Goal: Task Accomplishment & Management: Complete application form

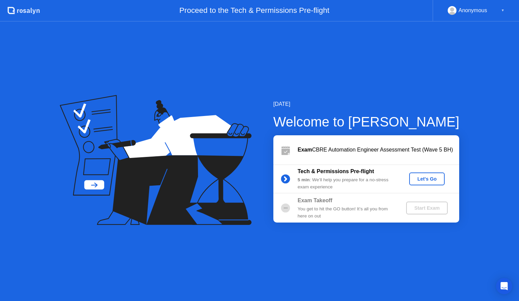
click at [422, 178] on div "Let's Go" at bounding box center [427, 178] width 30 height 5
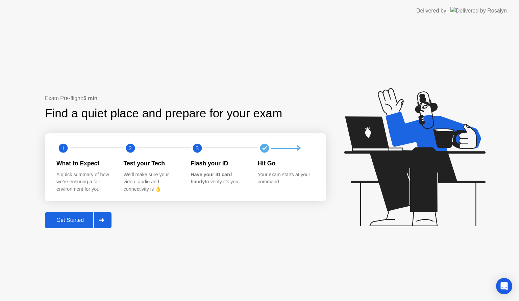
click at [74, 218] on div "Get Started" at bounding box center [70, 220] width 46 height 6
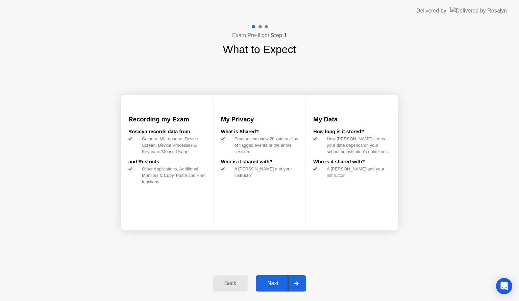
click at [266, 284] on div "Next" at bounding box center [273, 283] width 30 height 6
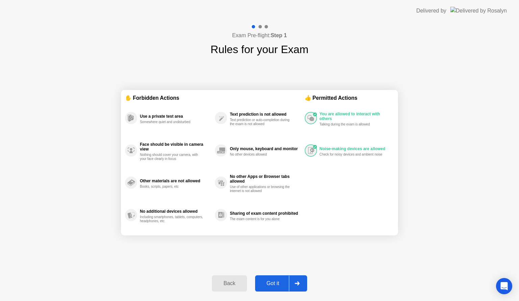
click at [272, 282] on div "Got it" at bounding box center [273, 283] width 32 height 6
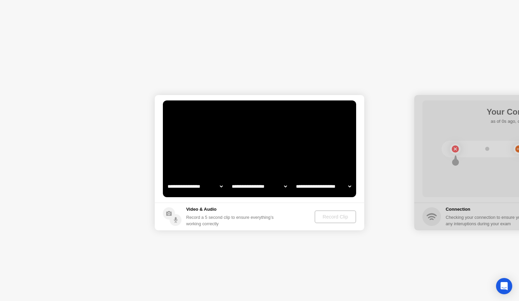
select select "**********"
select select "*******"
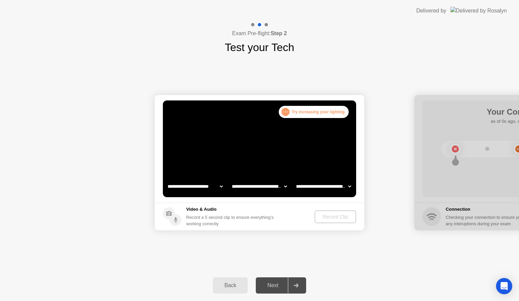
click at [311, 113] on div ". . . Try increasing your lighting" at bounding box center [314, 112] width 70 height 12
click at [311, 112] on div ". . . Try increasing your lighting" at bounding box center [314, 112] width 70 height 12
click at [295, 285] on icon at bounding box center [295, 285] width 5 height 4
click at [274, 285] on div "Next" at bounding box center [273, 285] width 30 height 6
click at [303, 111] on div ". . . Try increasing your lighting" at bounding box center [314, 112] width 70 height 12
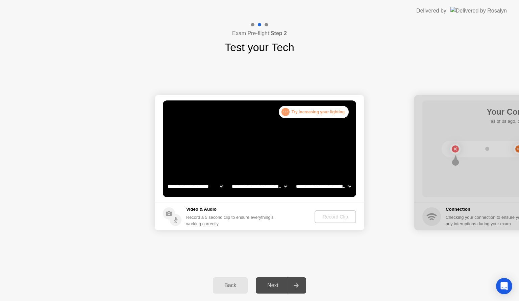
click at [280, 113] on div ". . . Try increasing your lighting" at bounding box center [314, 112] width 70 height 12
click at [284, 112] on div ". . ." at bounding box center [285, 112] width 8 height 8
click at [299, 114] on div ". . . Try increasing your lighting" at bounding box center [314, 112] width 70 height 12
click at [296, 115] on div ". . . Try increasing your lighting" at bounding box center [314, 112] width 70 height 12
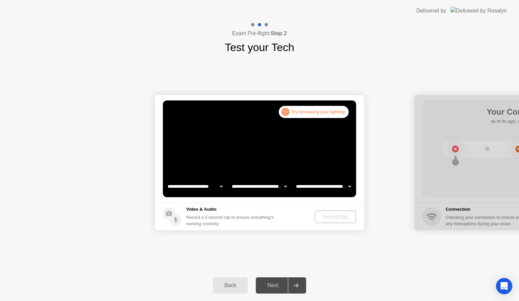
click at [296, 115] on div ". . . Try increasing your lighting" at bounding box center [314, 112] width 70 height 12
click at [264, 283] on div "Next" at bounding box center [273, 285] width 30 height 6
click at [279, 32] on b "Step 2" at bounding box center [278, 33] width 16 height 6
click at [286, 111] on div ". . ." at bounding box center [285, 112] width 8 height 8
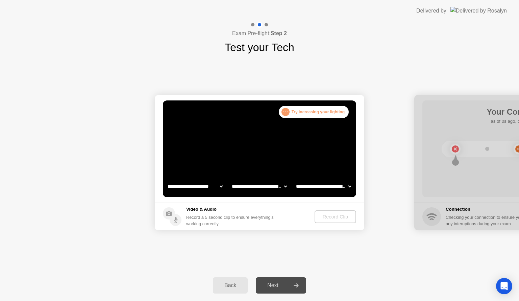
click at [326, 108] on div ". . . Try increasing your lighting" at bounding box center [314, 112] width 70 height 12
click at [327, 110] on div ". . . Try increasing your lighting" at bounding box center [314, 112] width 70 height 12
click at [328, 110] on div ". . . Try increasing your lighting" at bounding box center [314, 112] width 70 height 12
click at [327, 110] on div ". . . Try increasing your lighting" at bounding box center [314, 112] width 70 height 12
click at [228, 286] on div "Back" at bounding box center [230, 285] width 31 height 6
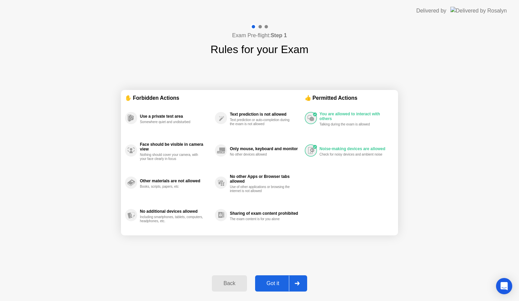
click at [274, 282] on div "Got it" at bounding box center [273, 283] width 32 height 6
select select "**********"
select select "*******"
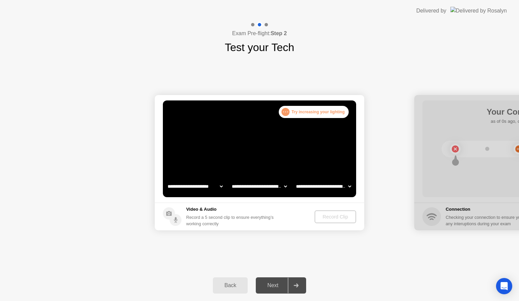
click at [299, 285] on div at bounding box center [296, 285] width 16 height 16
click at [223, 285] on div "Back" at bounding box center [230, 285] width 31 height 6
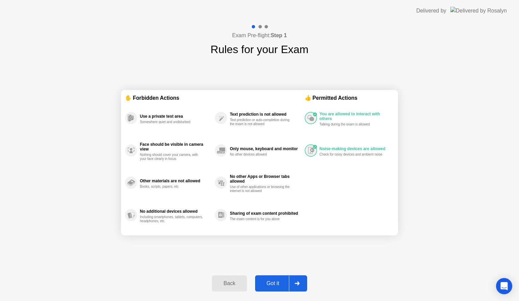
click at [260, 26] on div at bounding box center [259, 26] width 3 height 3
click at [300, 286] on div at bounding box center [297, 283] width 16 height 16
select select "**********"
select select "*******"
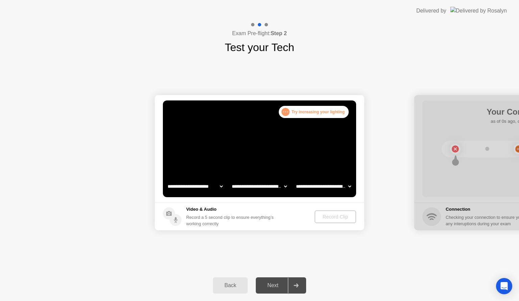
click at [286, 113] on div ". . ." at bounding box center [285, 112] width 8 height 8
click at [288, 113] on div ". . ." at bounding box center [285, 112] width 8 height 8
click at [286, 112] on div ". . ." at bounding box center [285, 112] width 8 height 8
click at [287, 112] on div ". . ." at bounding box center [285, 112] width 8 height 8
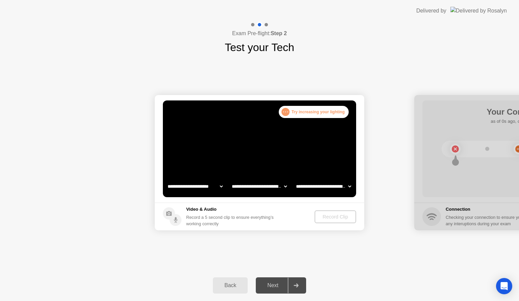
click at [287, 112] on div ". . ." at bounding box center [285, 112] width 8 height 8
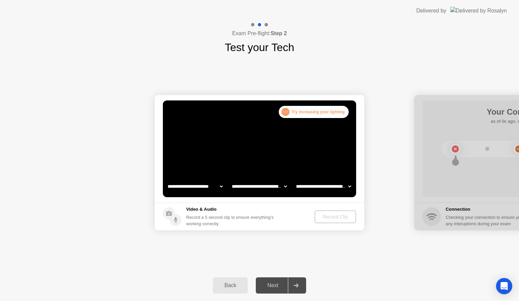
click at [287, 112] on div ". . ." at bounding box center [285, 112] width 8 height 8
click at [288, 112] on div ". . ." at bounding box center [285, 112] width 8 height 8
click at [289, 112] on div ". . ." at bounding box center [285, 112] width 8 height 8
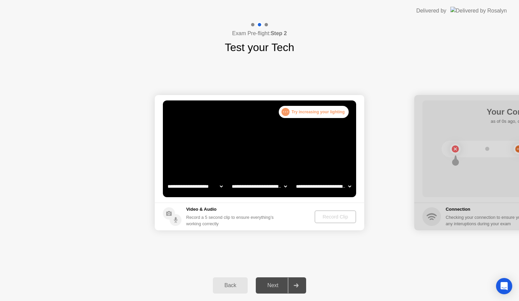
click at [289, 112] on div ". . ." at bounding box center [285, 112] width 8 height 8
click at [286, 111] on div ". . ." at bounding box center [285, 112] width 8 height 8
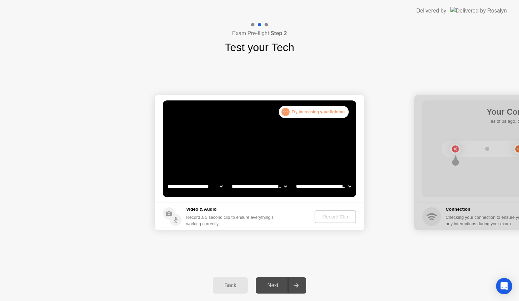
click at [230, 284] on div "Back" at bounding box center [230, 285] width 31 height 6
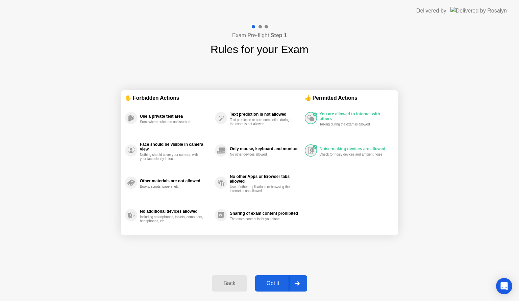
click at [230, 284] on div "Back" at bounding box center [229, 283] width 31 height 6
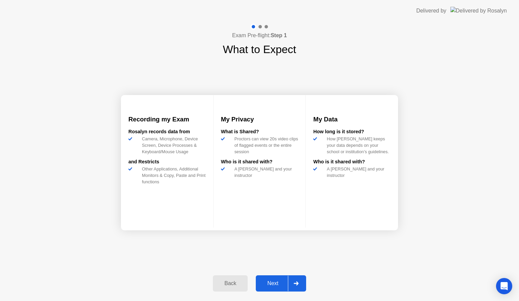
click at [294, 282] on icon at bounding box center [295, 283] width 5 height 4
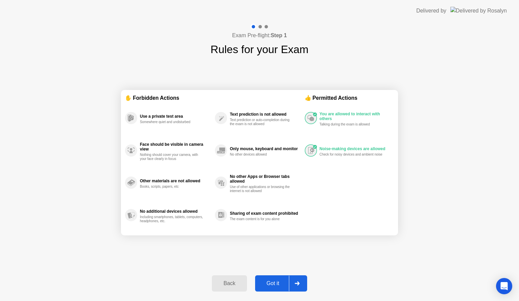
click at [298, 283] on icon at bounding box center [296, 283] width 5 height 4
select select "**********"
select select "*******"
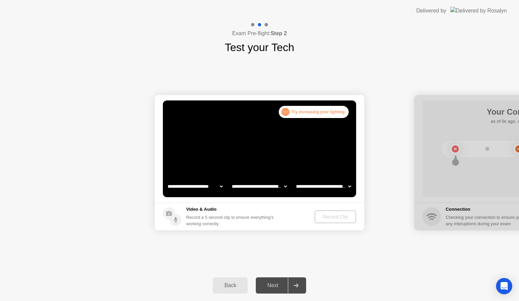
click at [296, 283] on div at bounding box center [296, 285] width 16 height 16
click at [230, 286] on div "Back" at bounding box center [230, 285] width 31 height 6
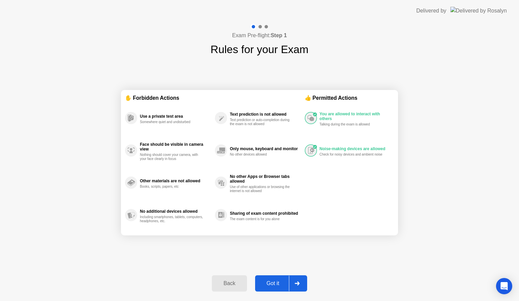
click at [230, 286] on div "Back" at bounding box center [229, 283] width 31 height 6
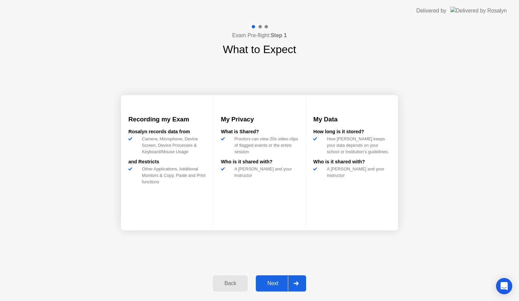
click at [301, 283] on div at bounding box center [296, 283] width 16 height 16
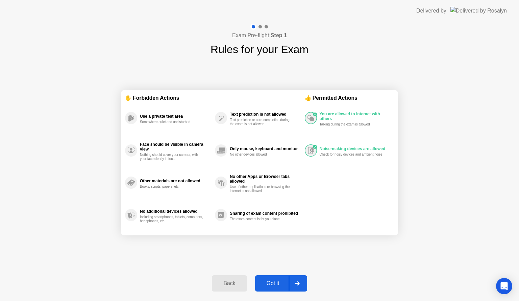
click at [301, 283] on div at bounding box center [297, 283] width 16 height 16
select select "**********"
select select "*******"
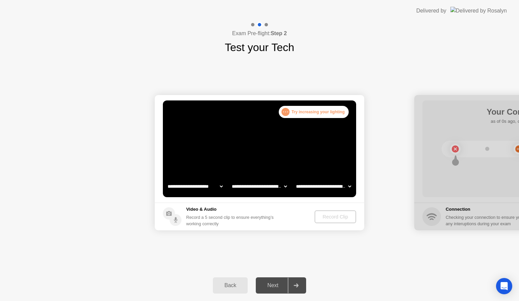
click at [300, 283] on div at bounding box center [296, 285] width 16 height 16
click at [278, 288] on div "Next" at bounding box center [273, 285] width 30 height 6
click at [287, 108] on div ". . ." at bounding box center [285, 112] width 8 height 8
click at [313, 111] on div ". . . Try increasing your lighting" at bounding box center [314, 112] width 70 height 12
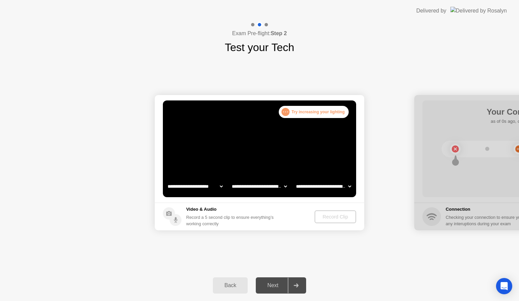
click at [313, 111] on div ". . . Try increasing your lighting" at bounding box center [314, 112] width 70 height 12
click at [167, 212] on icon at bounding box center [168, 213] width 5 height 5
click at [324, 214] on div "Record Clip" at bounding box center [335, 216] width 36 height 5
click at [232, 285] on div "Back" at bounding box center [230, 285] width 31 height 6
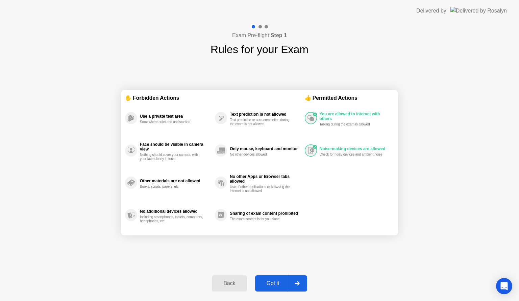
click at [297, 283] on icon at bounding box center [296, 283] width 5 height 4
select select "**********"
select select "*******"
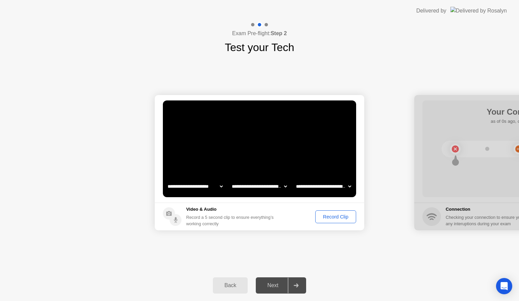
click at [323, 215] on div "Record Clip" at bounding box center [335, 216] width 36 height 5
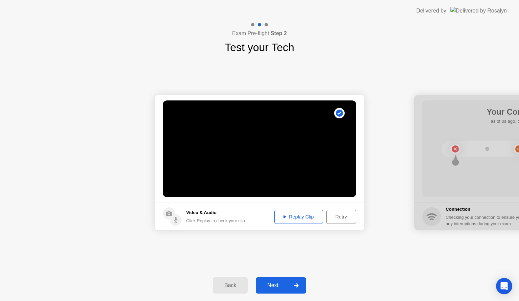
click at [344, 214] on div "Retry" at bounding box center [341, 216] width 25 height 5
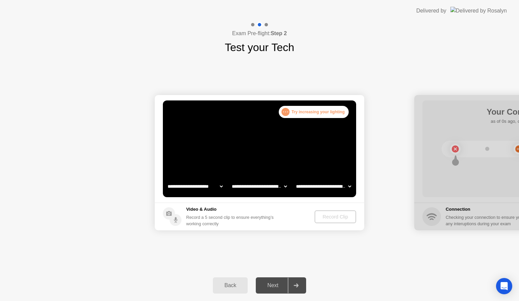
click at [298, 283] on icon at bounding box center [295, 285] width 5 height 4
click at [288, 111] on div ". . ." at bounding box center [285, 112] width 8 height 8
click at [233, 285] on div "Back" at bounding box center [230, 285] width 31 height 6
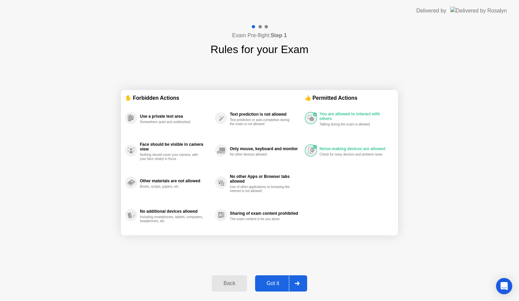
click at [298, 283] on icon at bounding box center [296, 283] width 5 height 4
select select "**********"
select select "*******"
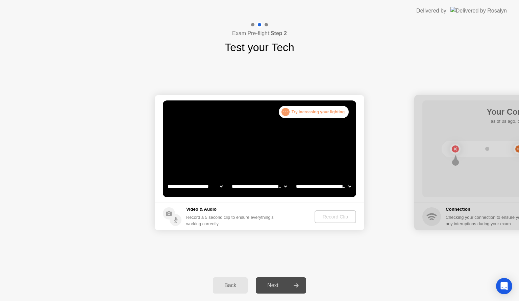
click at [300, 111] on div ". . . Try increasing your lighting" at bounding box center [314, 112] width 70 height 12
click at [266, 286] on div "Next" at bounding box center [273, 285] width 30 height 6
click at [298, 285] on icon at bounding box center [295, 285] width 5 height 4
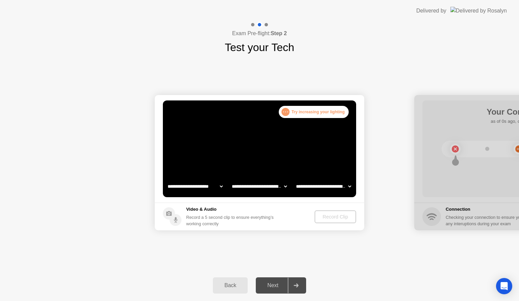
click at [297, 285] on icon at bounding box center [295, 285] width 5 height 4
click at [324, 217] on div "Record Clip" at bounding box center [335, 216] width 36 height 5
click at [334, 214] on div "Record Clip" at bounding box center [335, 216] width 36 height 5
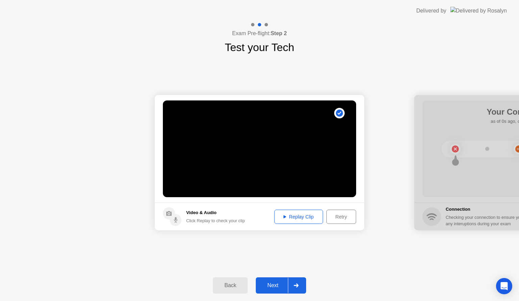
click at [304, 286] on div at bounding box center [296, 285] width 16 height 16
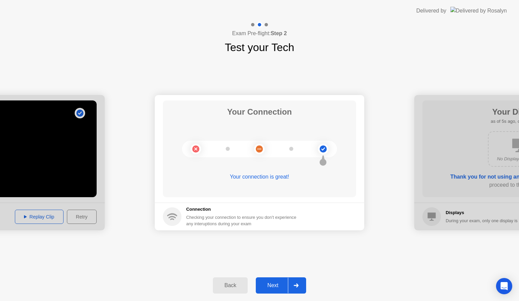
click at [324, 148] on circle at bounding box center [322, 148] width 7 height 7
click at [296, 283] on icon at bounding box center [295, 285] width 5 height 4
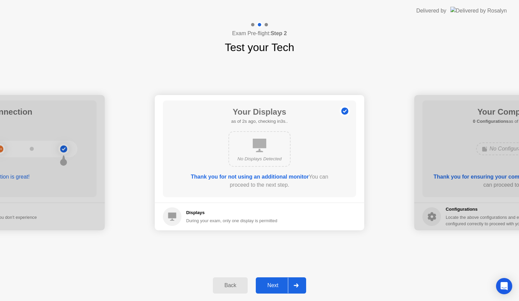
click at [297, 283] on icon at bounding box center [295, 285] width 5 height 4
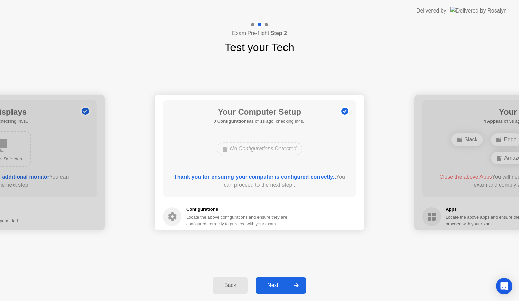
click at [297, 283] on icon at bounding box center [295, 285] width 5 height 4
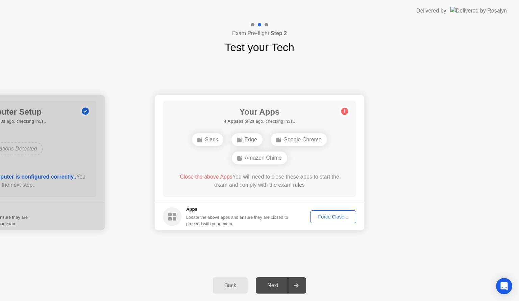
click at [327, 215] on div "Force Close..." at bounding box center [332, 216] width 41 height 5
click at [321, 215] on div "Force Close..." at bounding box center [332, 216] width 41 height 5
click at [296, 286] on icon at bounding box center [295, 285] width 5 height 4
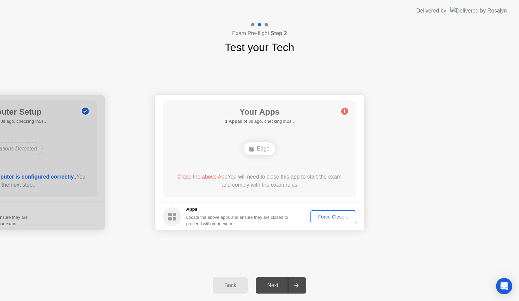
click at [323, 217] on div "Force Close..." at bounding box center [332, 216] width 41 height 5
click at [326, 217] on div "Force Close..." at bounding box center [332, 216] width 41 height 5
click at [259, 148] on div "Edge" at bounding box center [259, 148] width 31 height 13
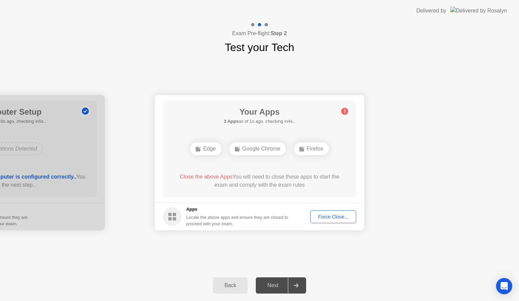
click at [204, 150] on div "Edge" at bounding box center [205, 148] width 31 height 13
click at [330, 216] on div "Force Close..." at bounding box center [332, 216] width 41 height 5
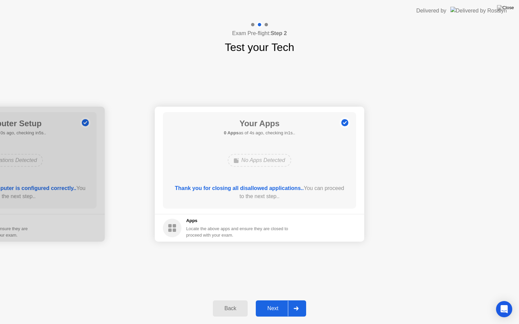
click at [300, 300] on div at bounding box center [296, 309] width 16 height 16
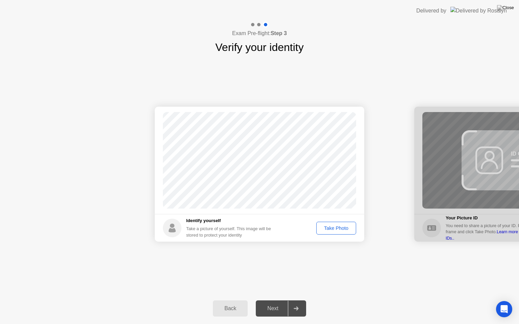
click at [330, 230] on div "Take Photo" at bounding box center [335, 228] width 35 height 5
drag, startPoint x: 442, startPoint y: 121, endPoint x: 461, endPoint y: 155, distance: 38.4
click at [440, 126] on div at bounding box center [518, 174] width 209 height 135
click at [483, 165] on div at bounding box center [518, 174] width 209 height 135
click at [301, 300] on div at bounding box center [296, 309] width 16 height 16
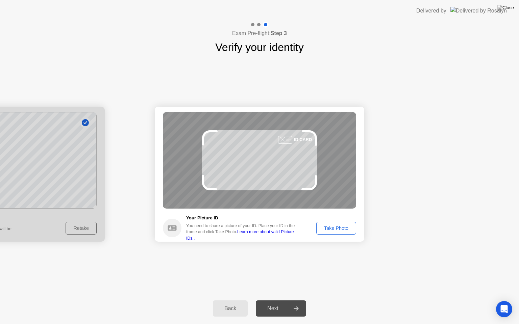
click at [333, 230] on div "Take Photo" at bounding box center [335, 228] width 35 height 5
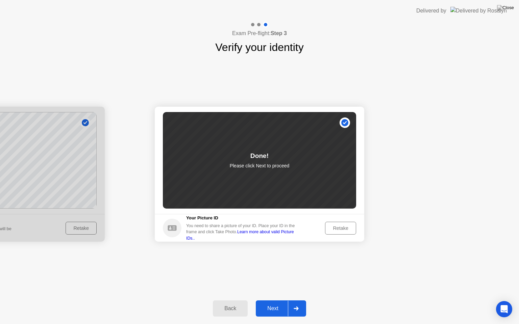
click at [301, 300] on div at bounding box center [296, 309] width 16 height 16
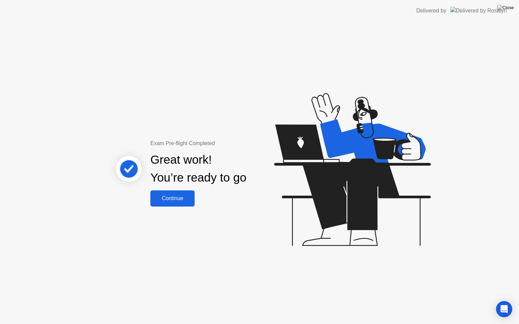
click at [167, 201] on div "Continue" at bounding box center [172, 199] width 40 height 6
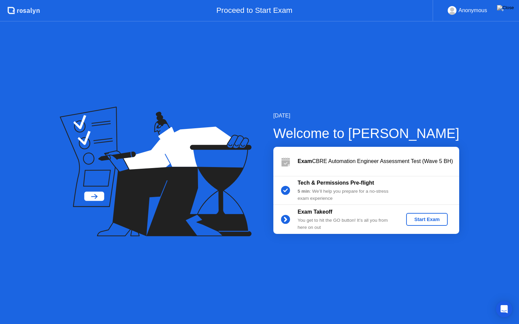
click at [428, 217] on div "Start Exam" at bounding box center [427, 219] width 36 height 5
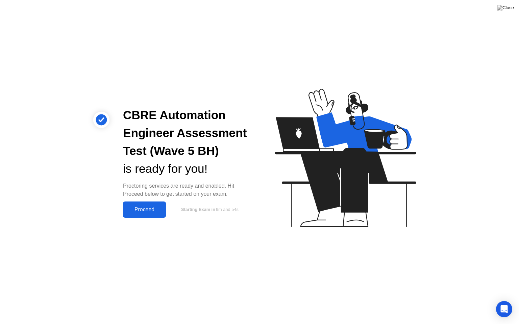
click at [139, 209] on div "Proceed" at bounding box center [144, 210] width 39 height 6
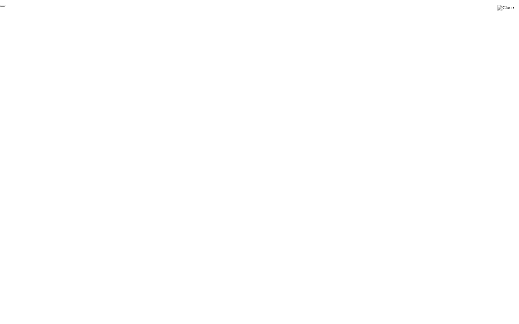
click div "End Proctoring Session"
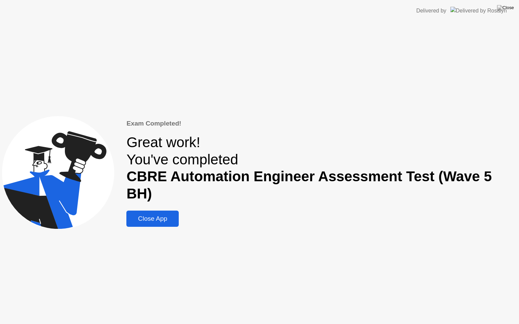
click at [151, 215] on div "Close App" at bounding box center [152, 218] width 48 height 7
